Goal: Task Accomplishment & Management: Manage account settings

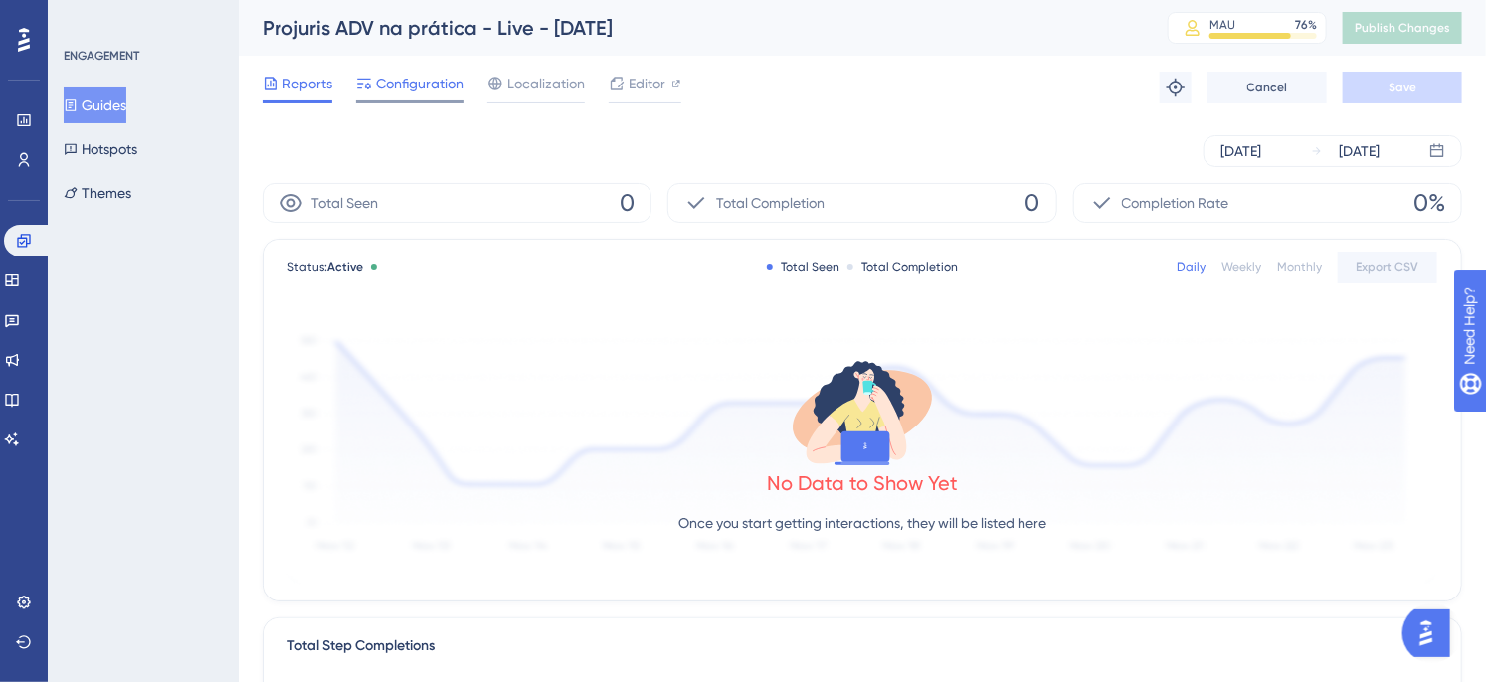
click at [413, 81] on span "Configuration" at bounding box center [420, 84] width 88 height 24
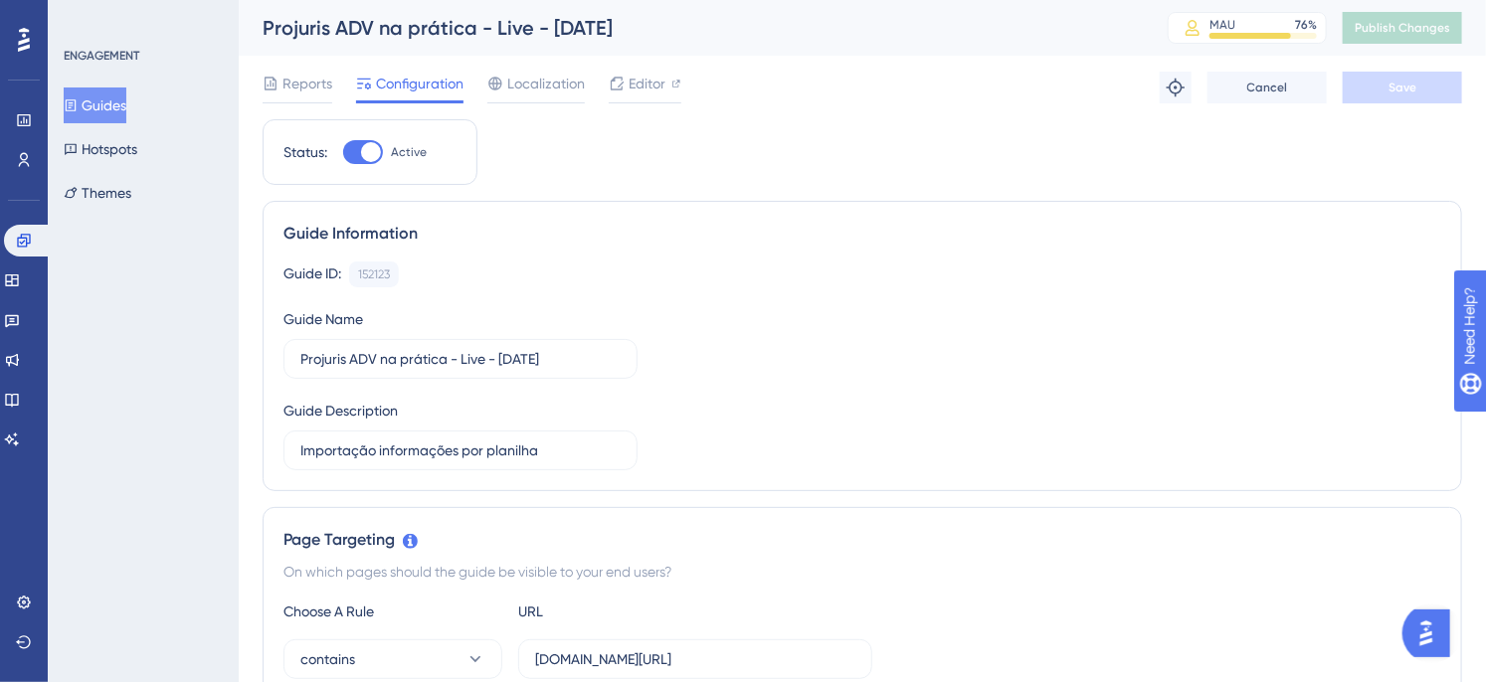
click at [368, 135] on div "Status: Active" at bounding box center [370, 152] width 215 height 66
click at [385, 145] on label "Active" at bounding box center [385, 152] width 84 height 24
click at [343, 152] on input "Active" at bounding box center [342, 152] width 1 height 1
checkbox input "false"
click at [1363, 77] on button "Save" at bounding box center [1401, 88] width 119 height 32
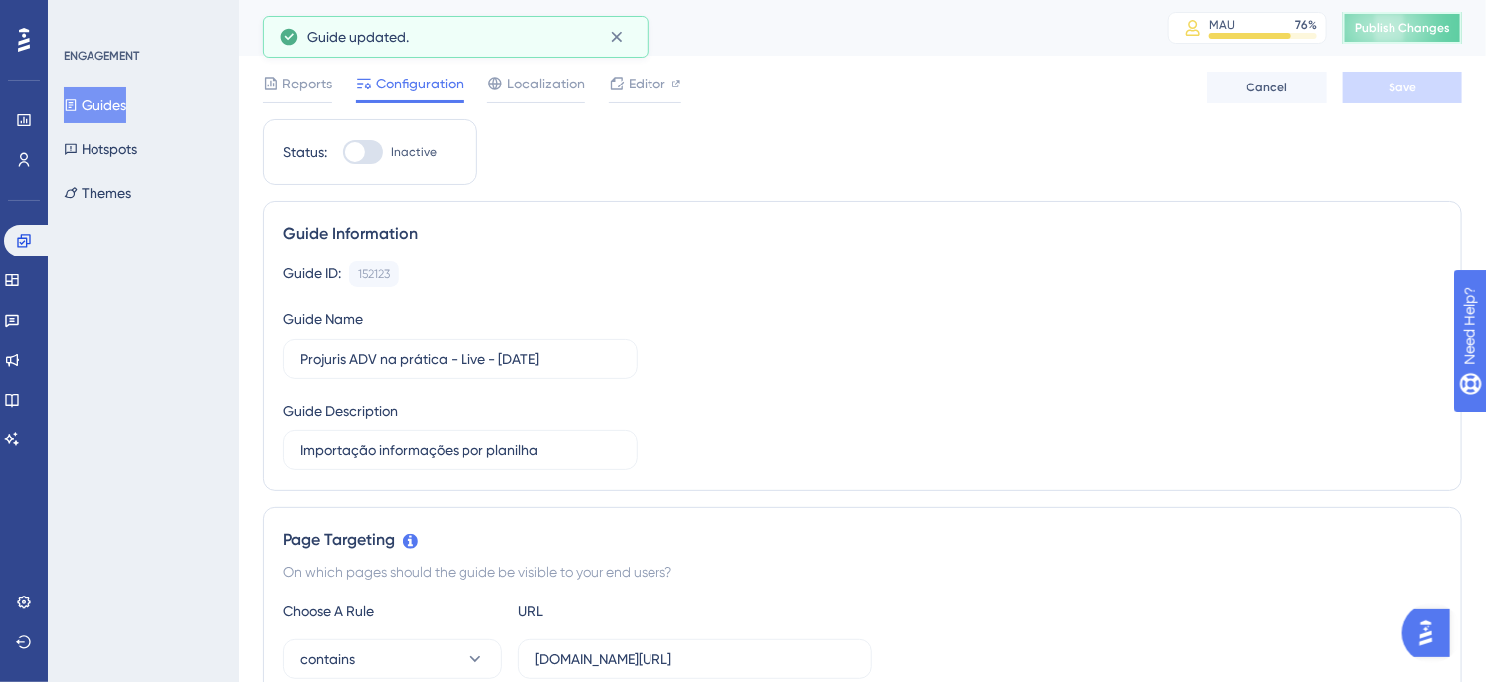
click at [1395, 28] on span "Publish Changes" at bounding box center [1401, 28] width 95 height 16
click at [314, 88] on span "Reports" at bounding box center [307, 84] width 50 height 24
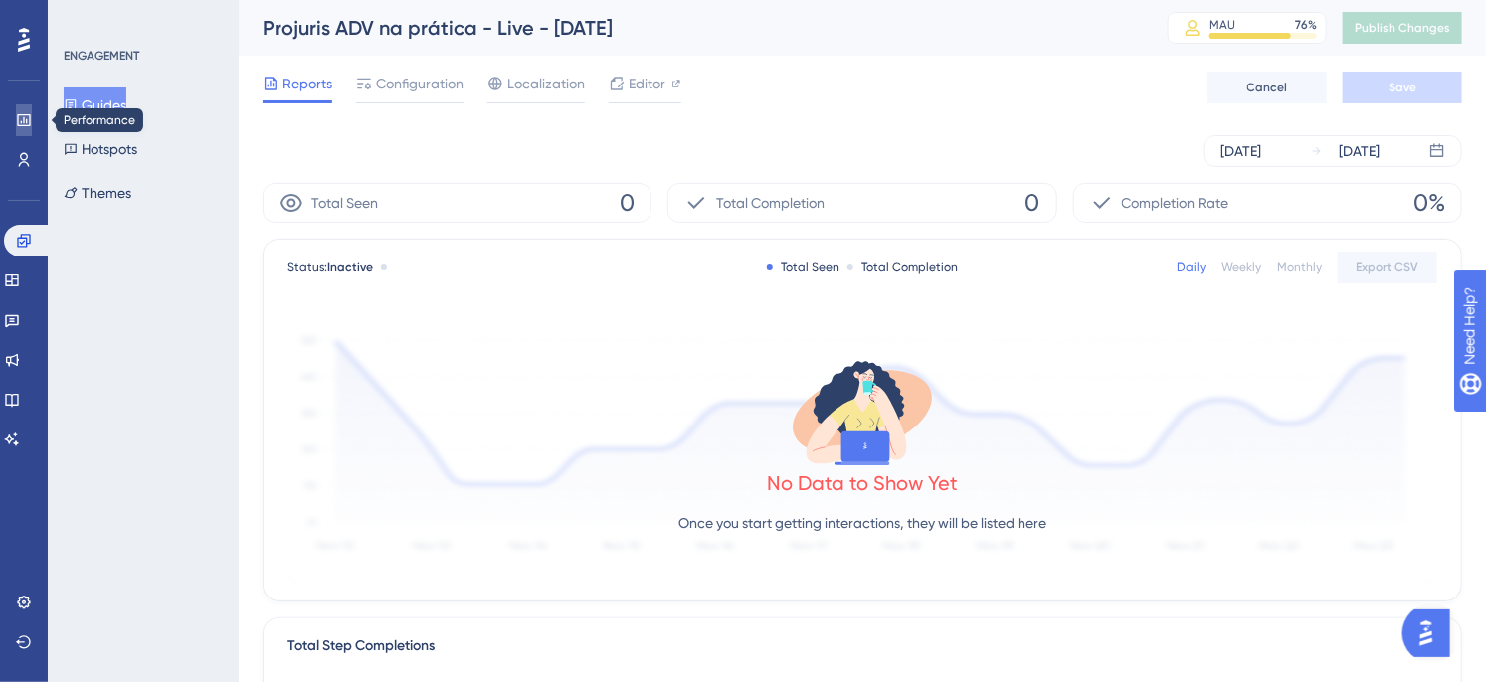
click at [27, 121] on icon at bounding box center [24, 120] width 16 height 16
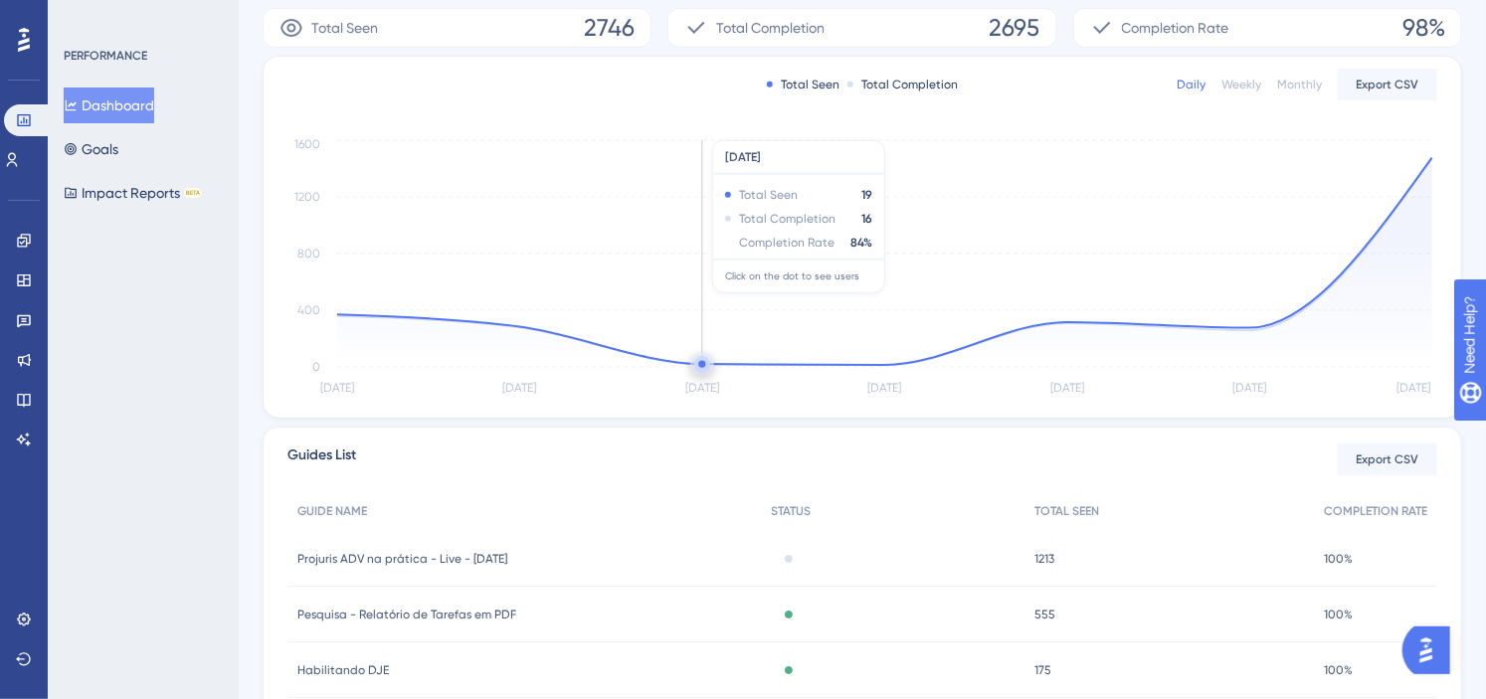
scroll to position [368, 0]
